Goal: Navigation & Orientation: Find specific page/section

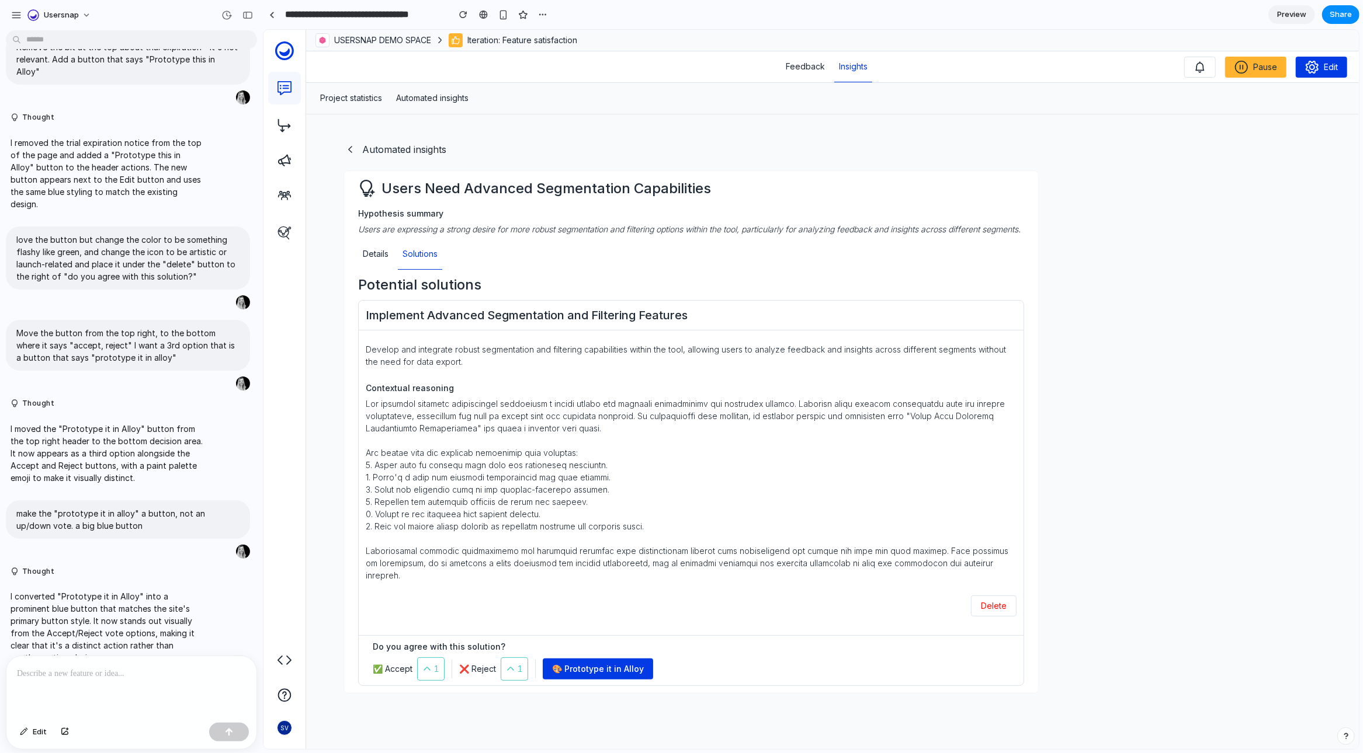
scroll to position [53, 0]
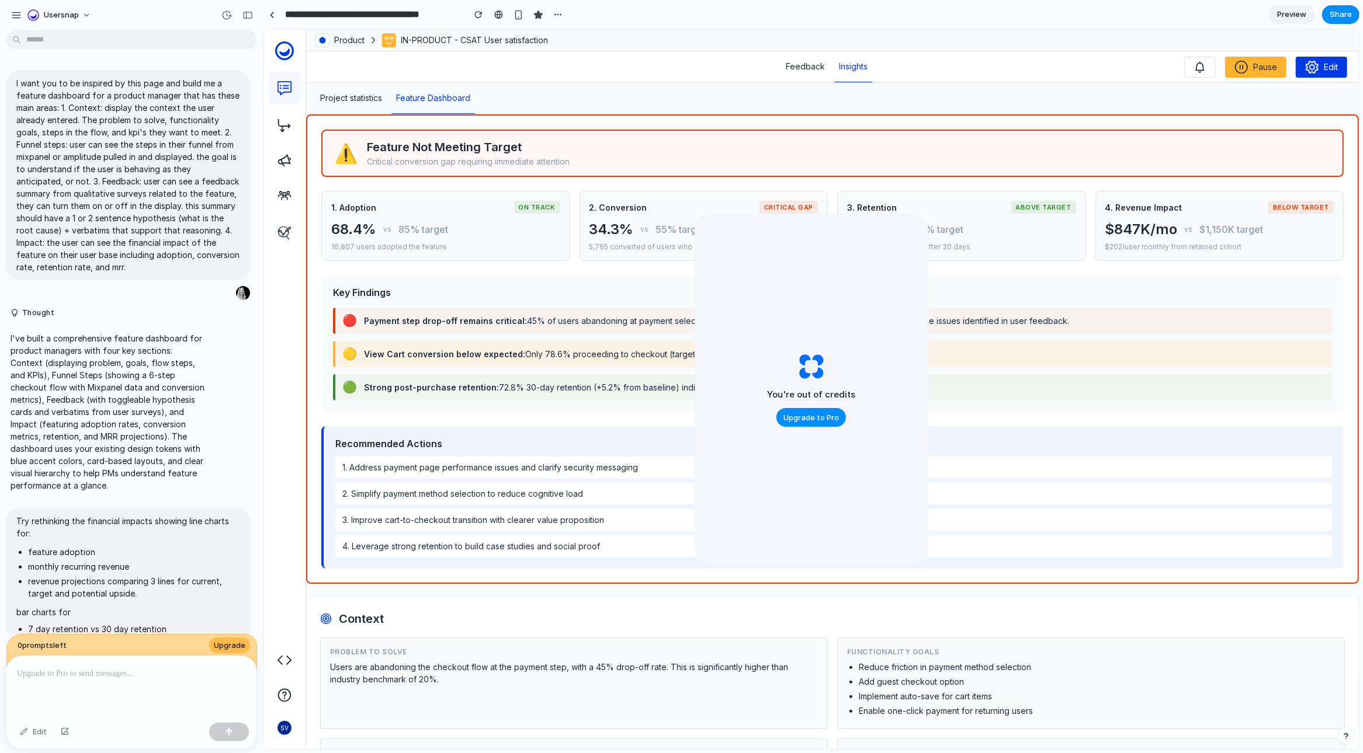
scroll to position [1022, 0]
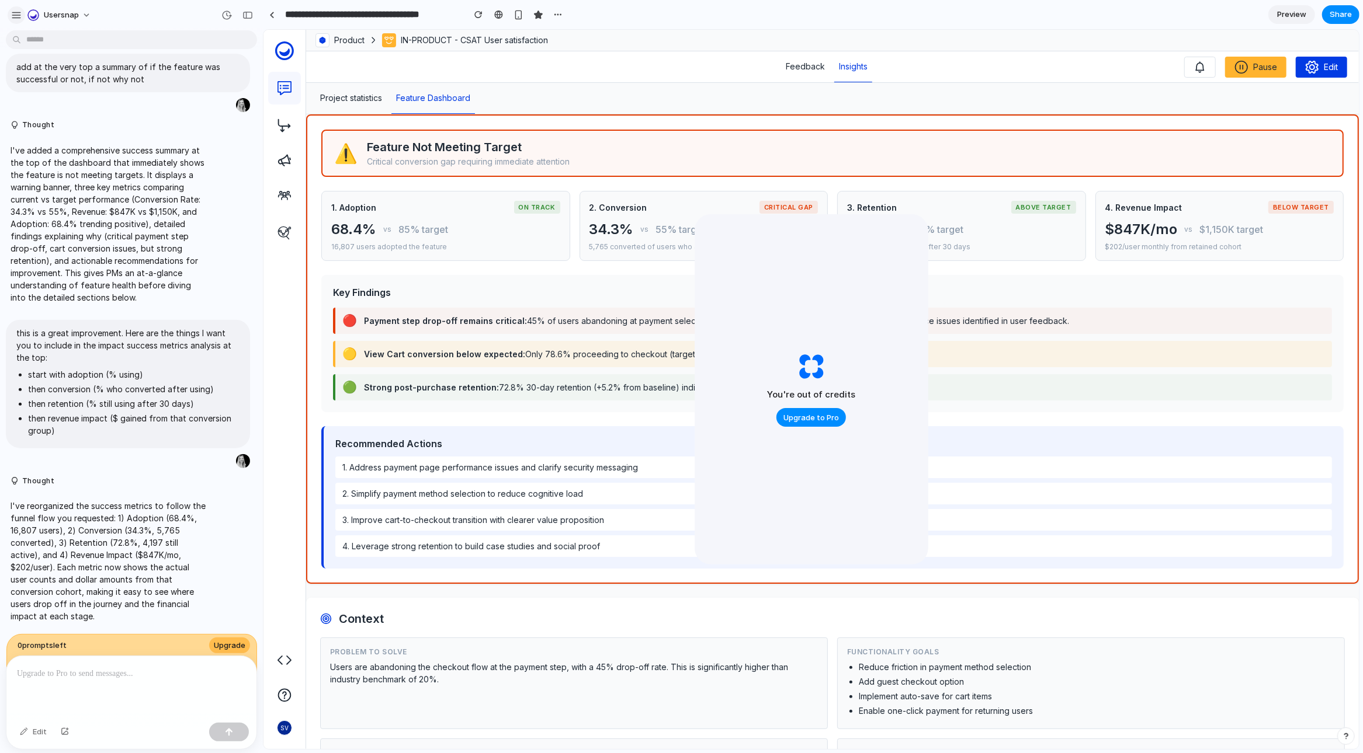
click at [16, 15] on div "button" at bounding box center [16, 15] width 11 height 11
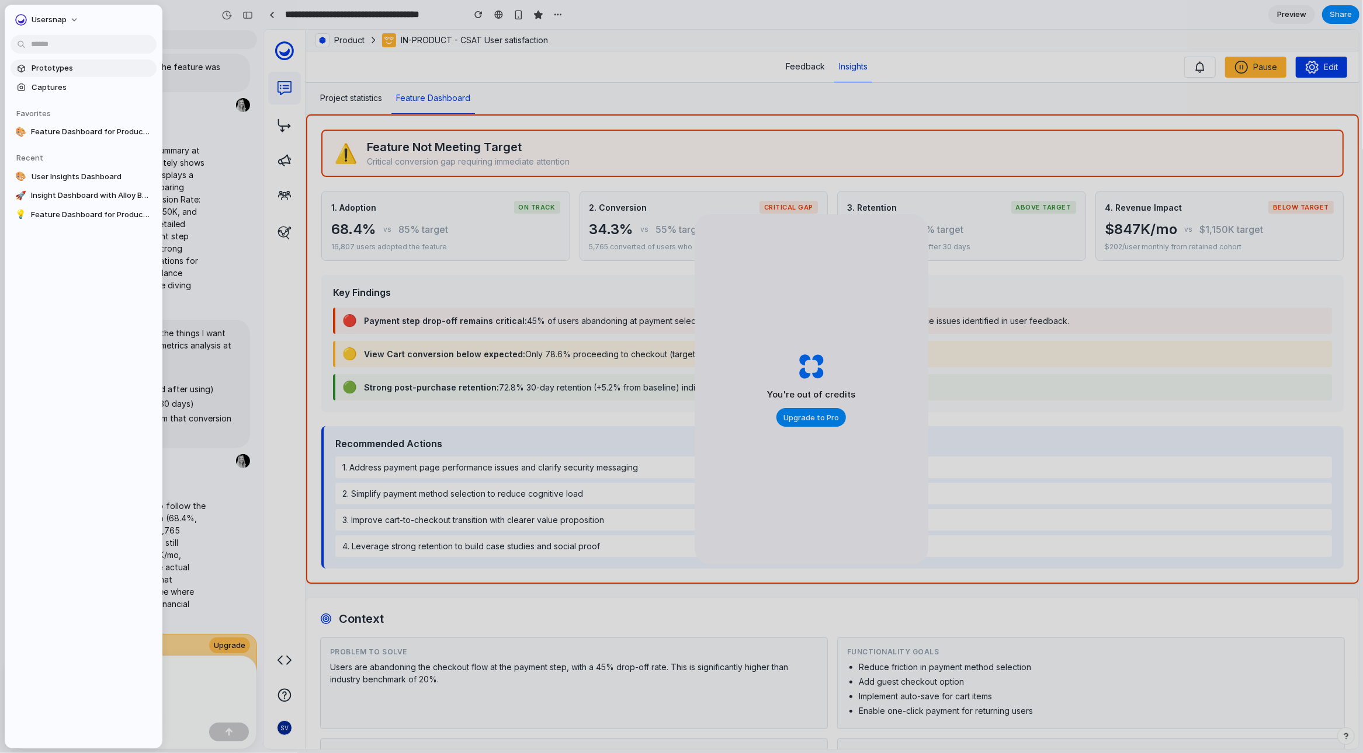
click at [32, 75] on link "Prototypes" at bounding box center [84, 69] width 146 height 18
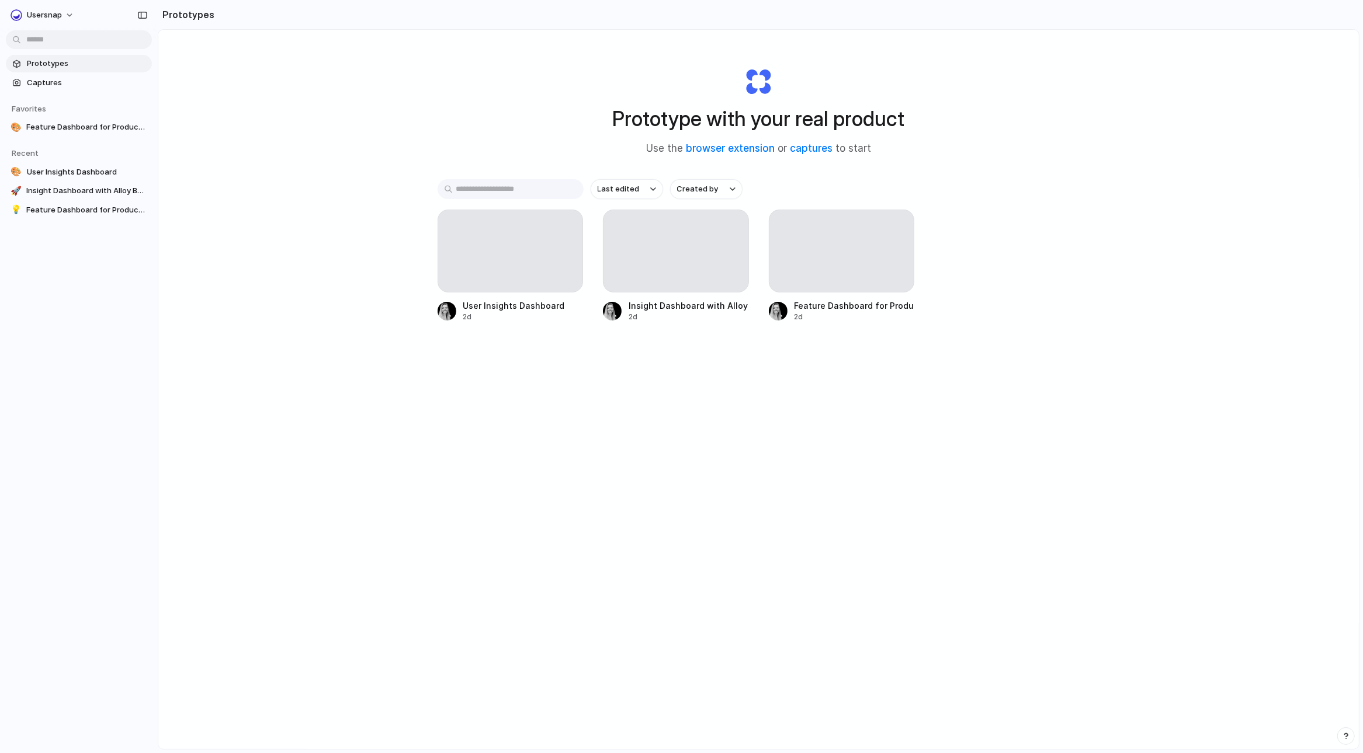
click at [32, 95] on section "Favorites 🎨 Feature Dashboard for Product Insights To pick up a draggable item,…" at bounding box center [79, 114] width 158 height 45
click at [36, 85] on span "Captures" at bounding box center [87, 83] width 120 height 12
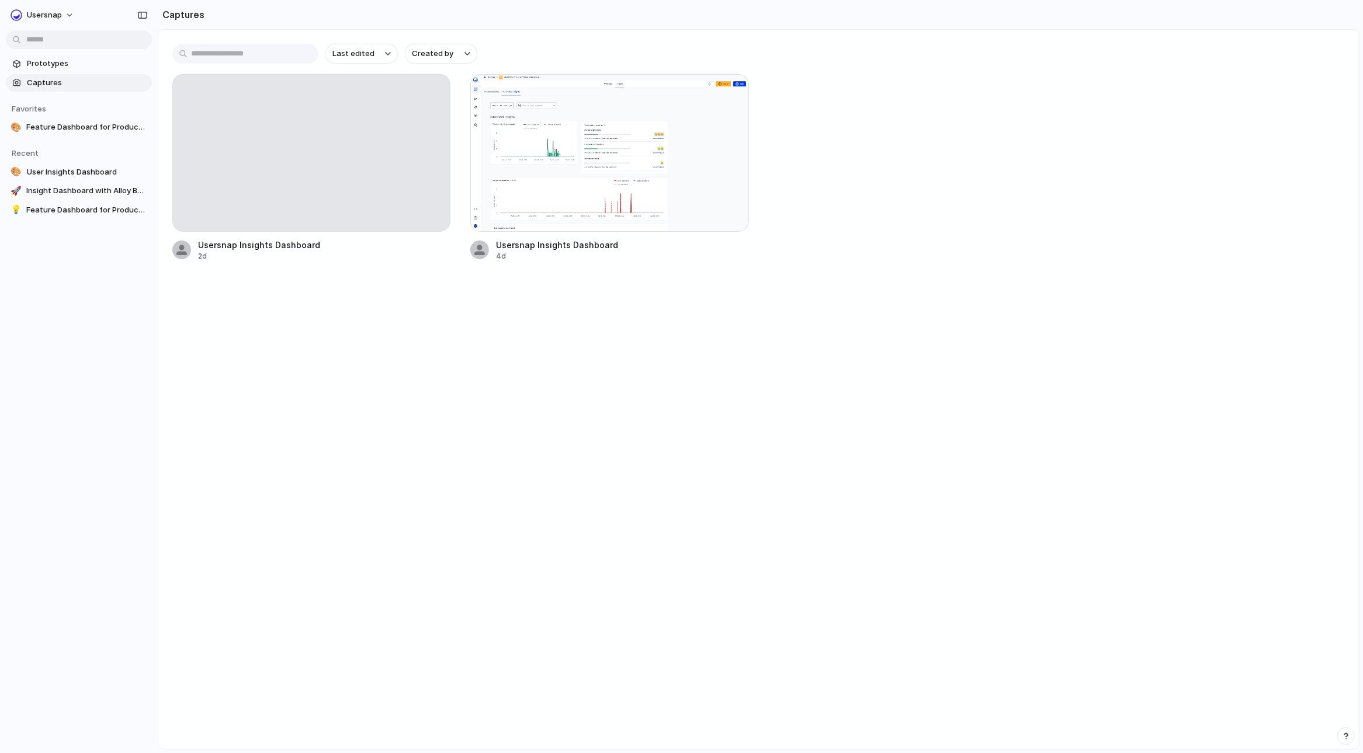
click at [651, 473] on main "Last edited Created by Usersnap Insights Dashboard 2d Usersnap Insights Dashboa…" at bounding box center [758, 389] width 1201 height 721
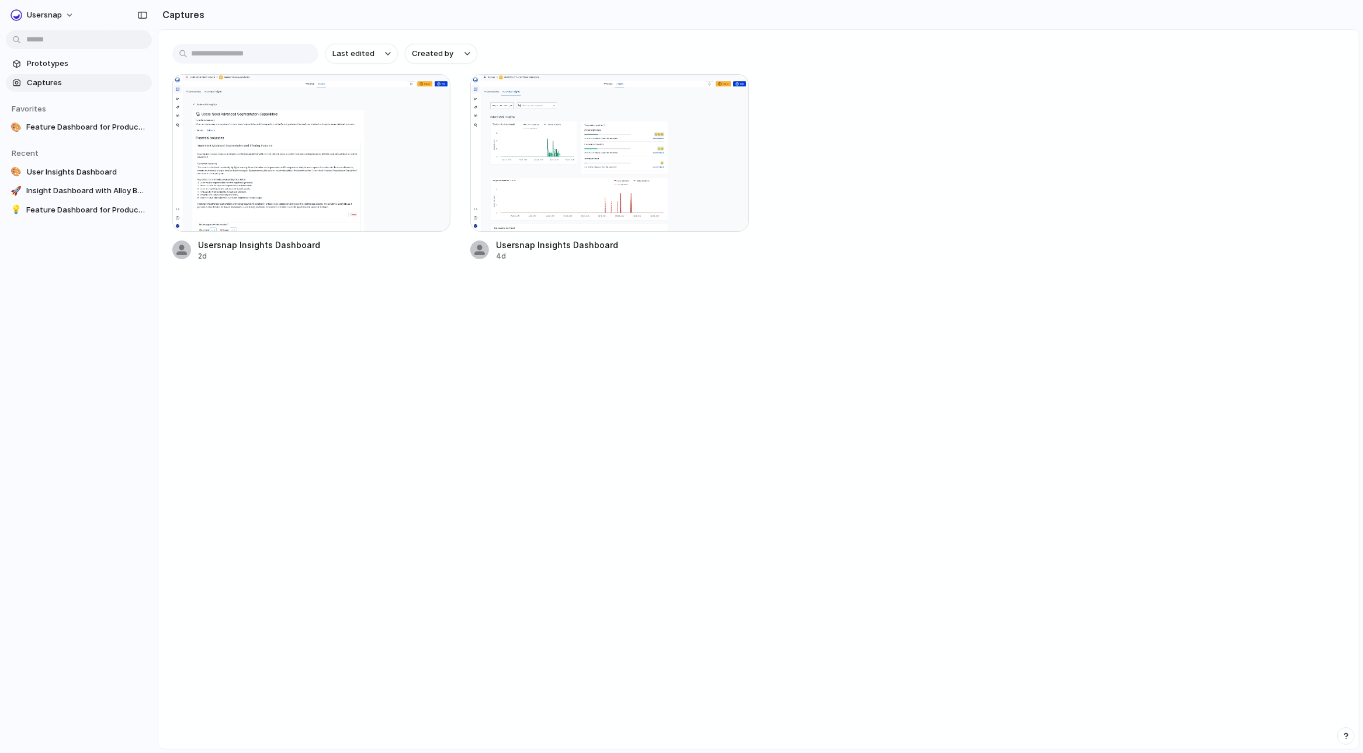
click at [903, 242] on div "Usersnap Insights Dashboard 2d Usersnap Insights Dashboard 4d" at bounding box center [758, 167] width 1172 height 187
click at [33, 23] on button "Usersnap" at bounding box center [43, 15] width 74 height 19
click at [131, 146] on li "Forest" at bounding box center [142, 153] width 69 height 19
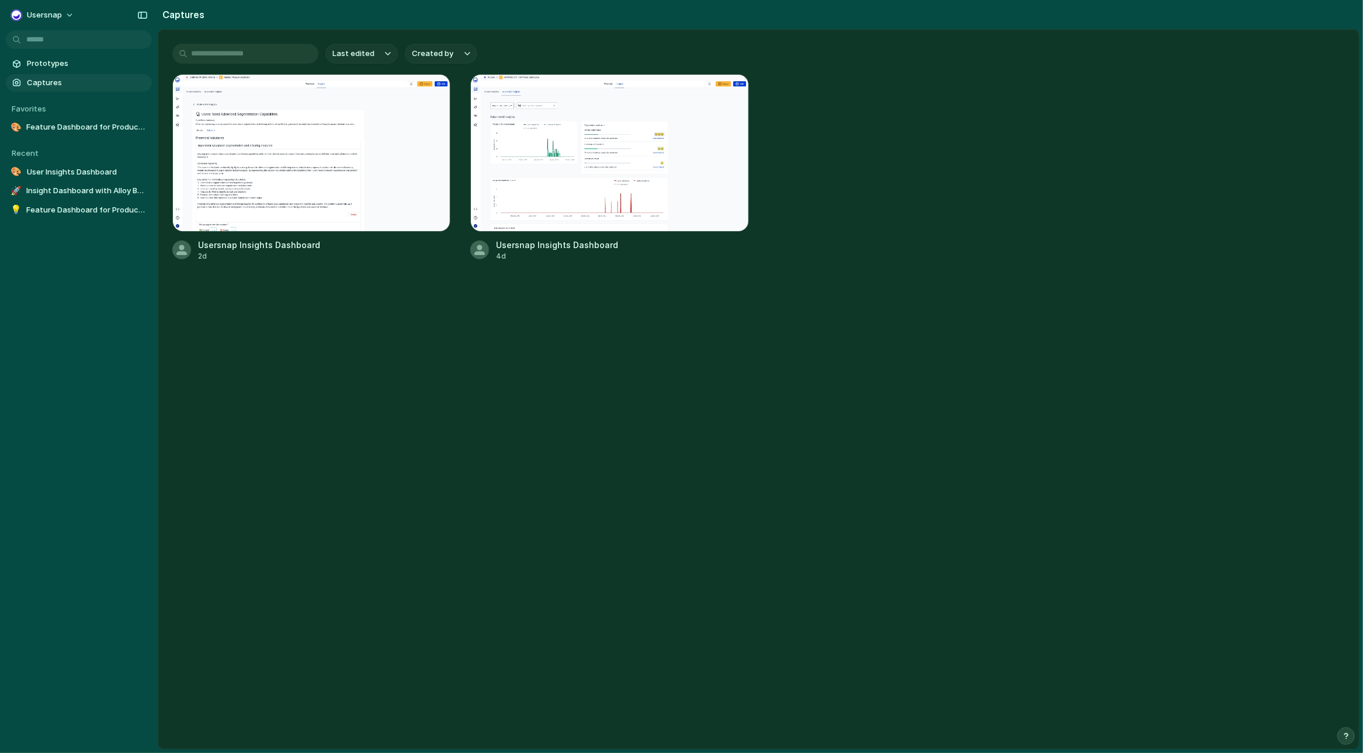
click at [76, 235] on div "Prototypes Captures Favorites 🎨 Feature Dashboard for Product Insights To pick …" at bounding box center [79, 186] width 158 height 372
click at [454, 368] on main "Last edited Created by Usersnap Insights Dashboard 2d Usersnap Insights Dashboa…" at bounding box center [758, 389] width 1201 height 721
click at [56, 127] on span "Feature Dashboard for Product Insights" at bounding box center [86, 127] width 121 height 12
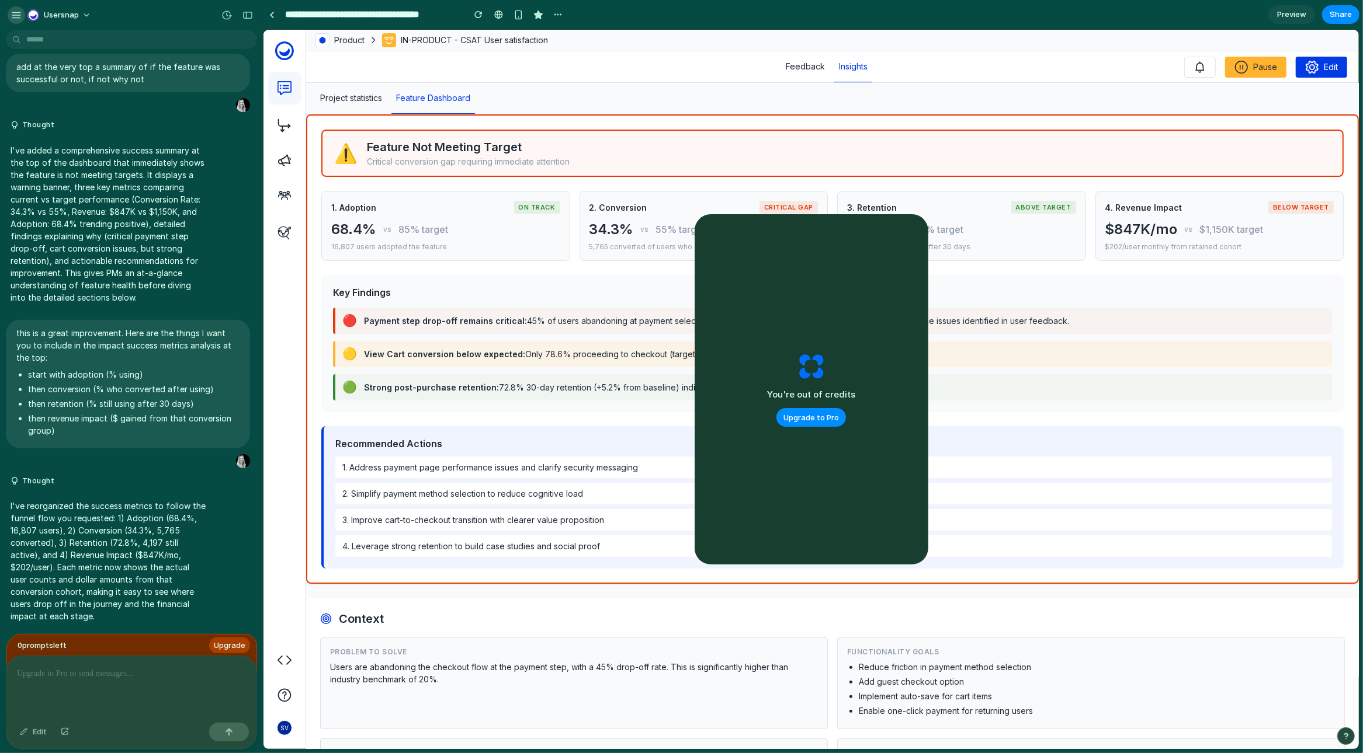
click at [15, 14] on div "button" at bounding box center [16, 15] width 11 height 11
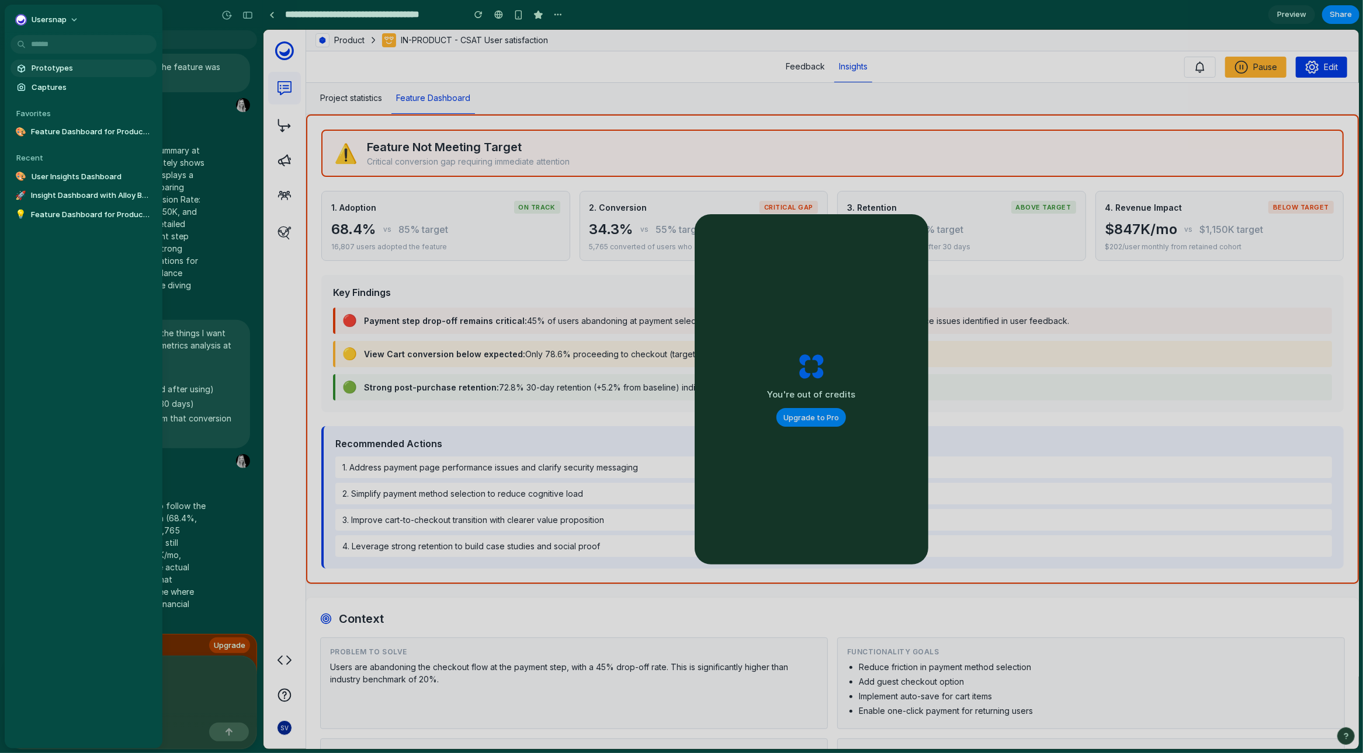
click at [67, 72] on span "Prototypes" at bounding box center [92, 68] width 120 height 12
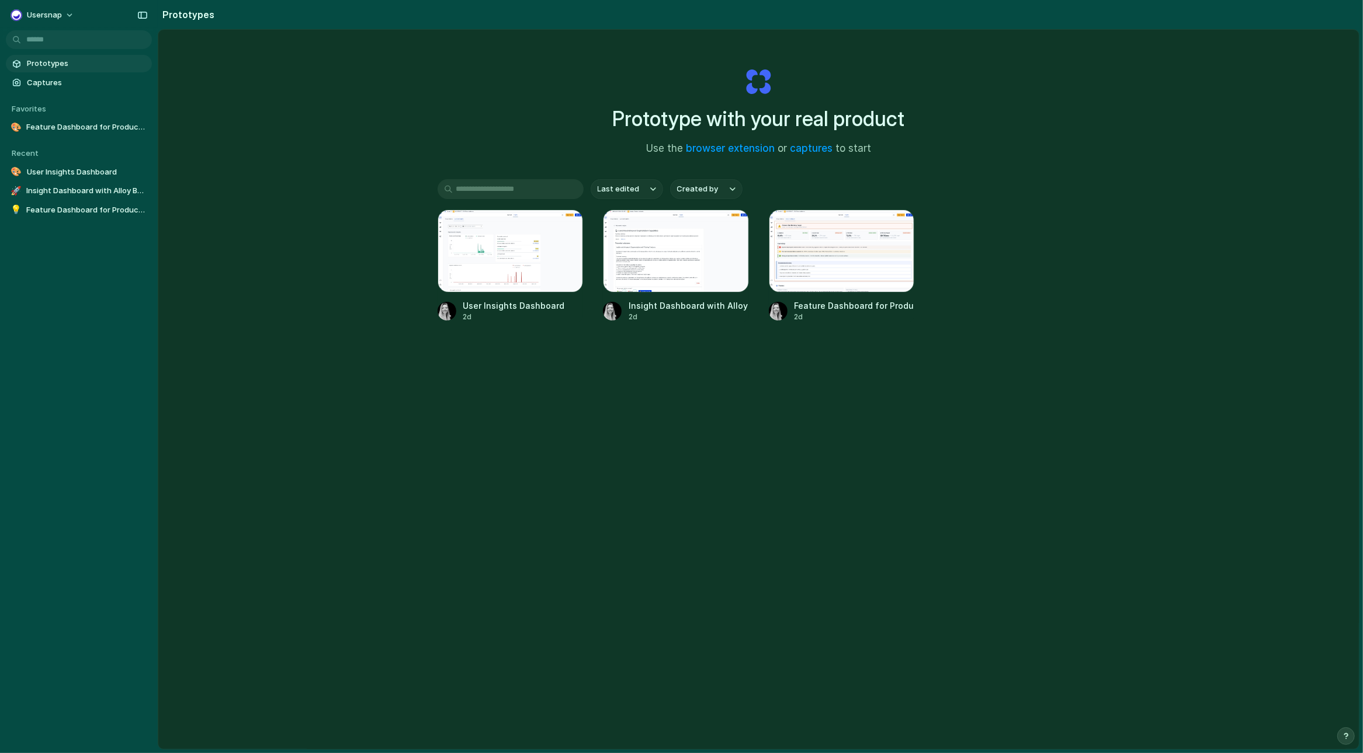
drag, startPoint x: 536, startPoint y: 527, endPoint x: 553, endPoint y: 491, distance: 40.8
click at [536, 527] on div "Prototype with your real product Use the browser extension or captures to start…" at bounding box center [758, 421] width 1200 height 782
click at [806, 148] on link "captures" at bounding box center [811, 149] width 43 height 12
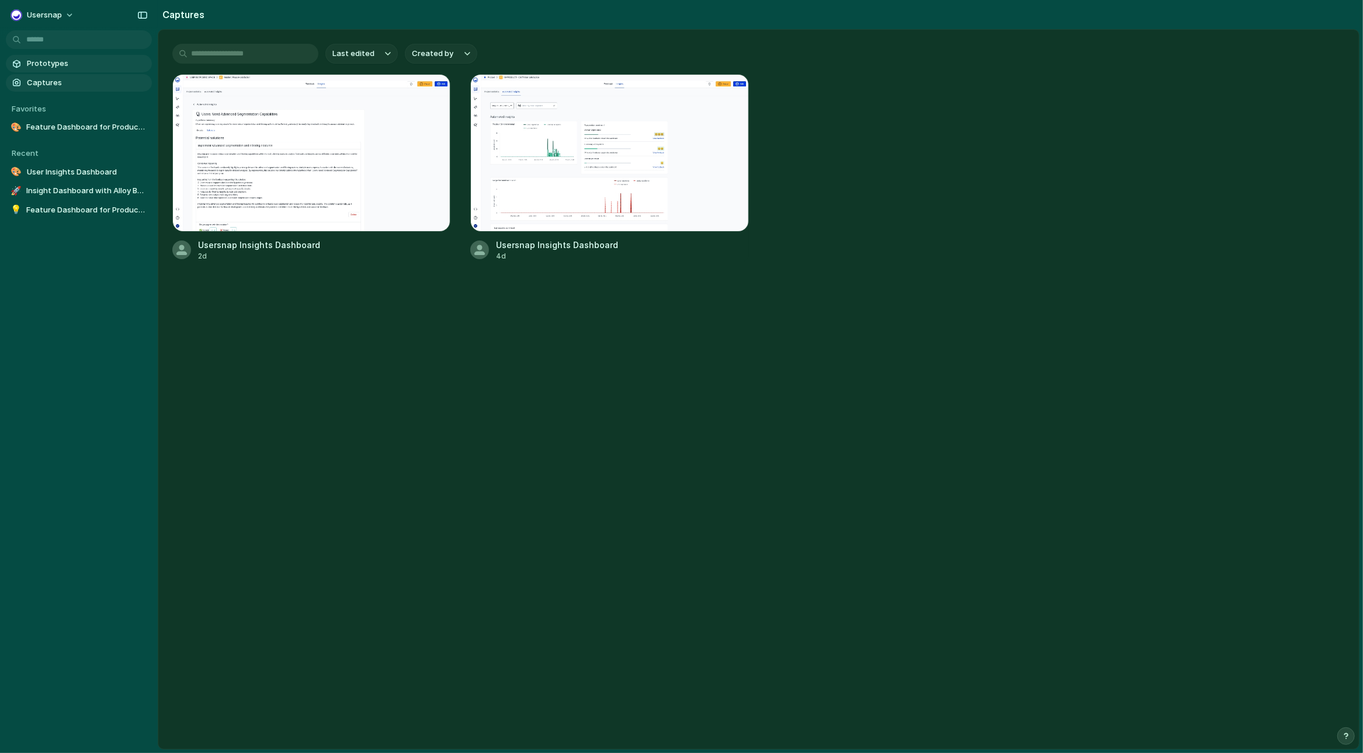
click at [37, 67] on span "Prototypes" at bounding box center [87, 64] width 120 height 12
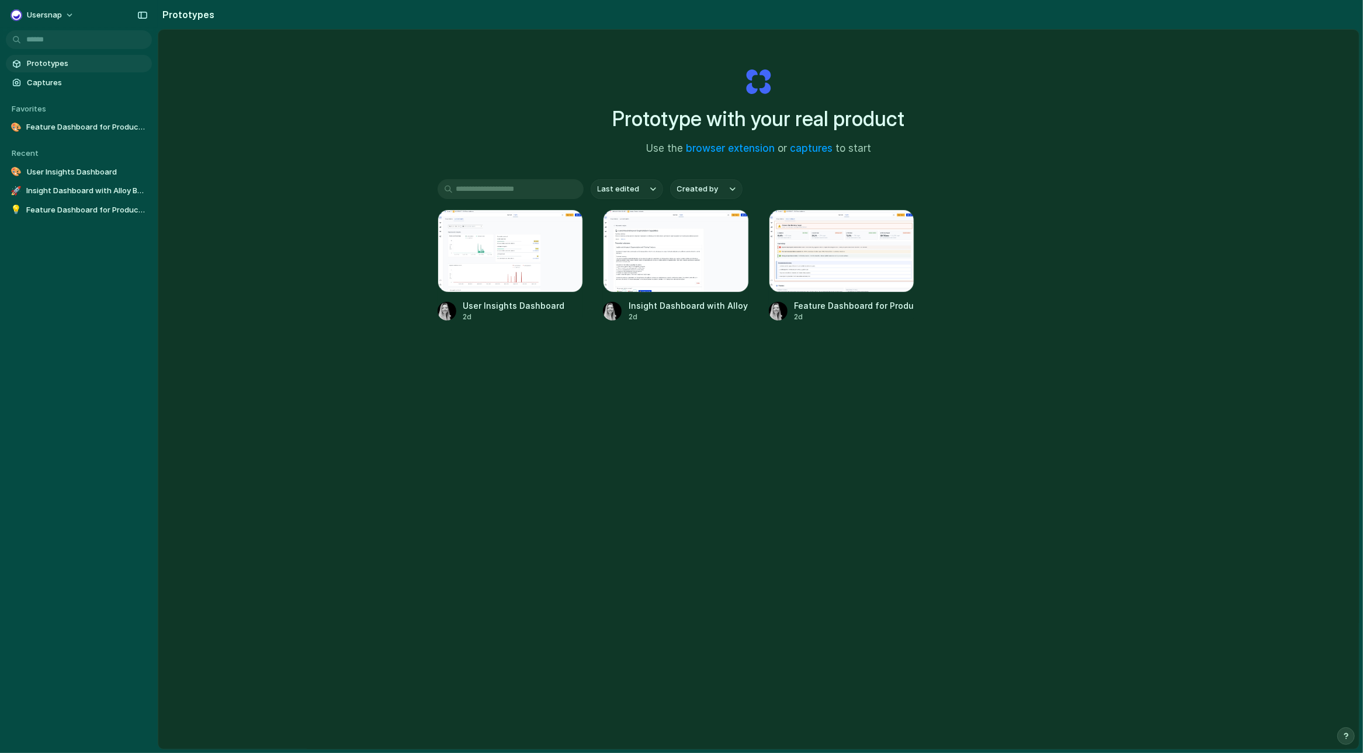
click at [908, 581] on div "Prototype with your real product Use the browser extension or captures to start…" at bounding box center [758, 421] width 1200 height 782
click at [810, 150] on link "captures" at bounding box center [811, 149] width 43 height 12
